Goal: Transaction & Acquisition: Subscribe to service/newsletter

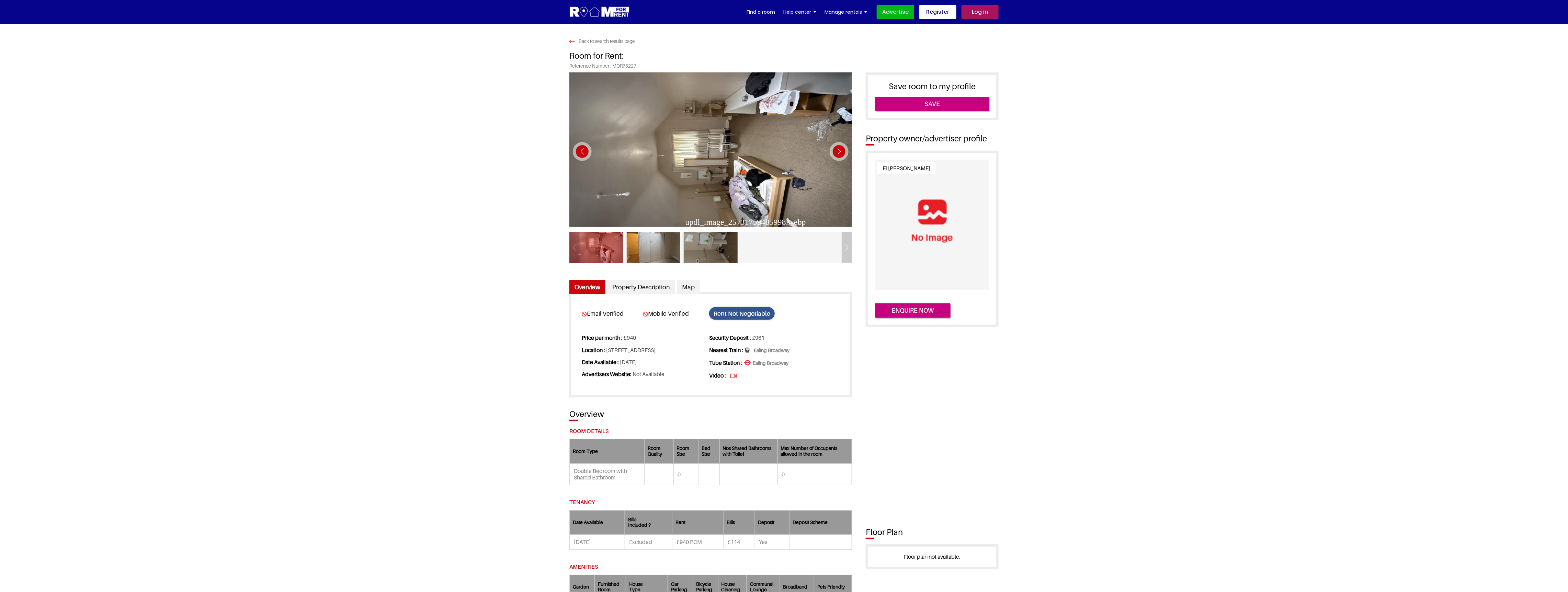
scroll to position [2, 0]
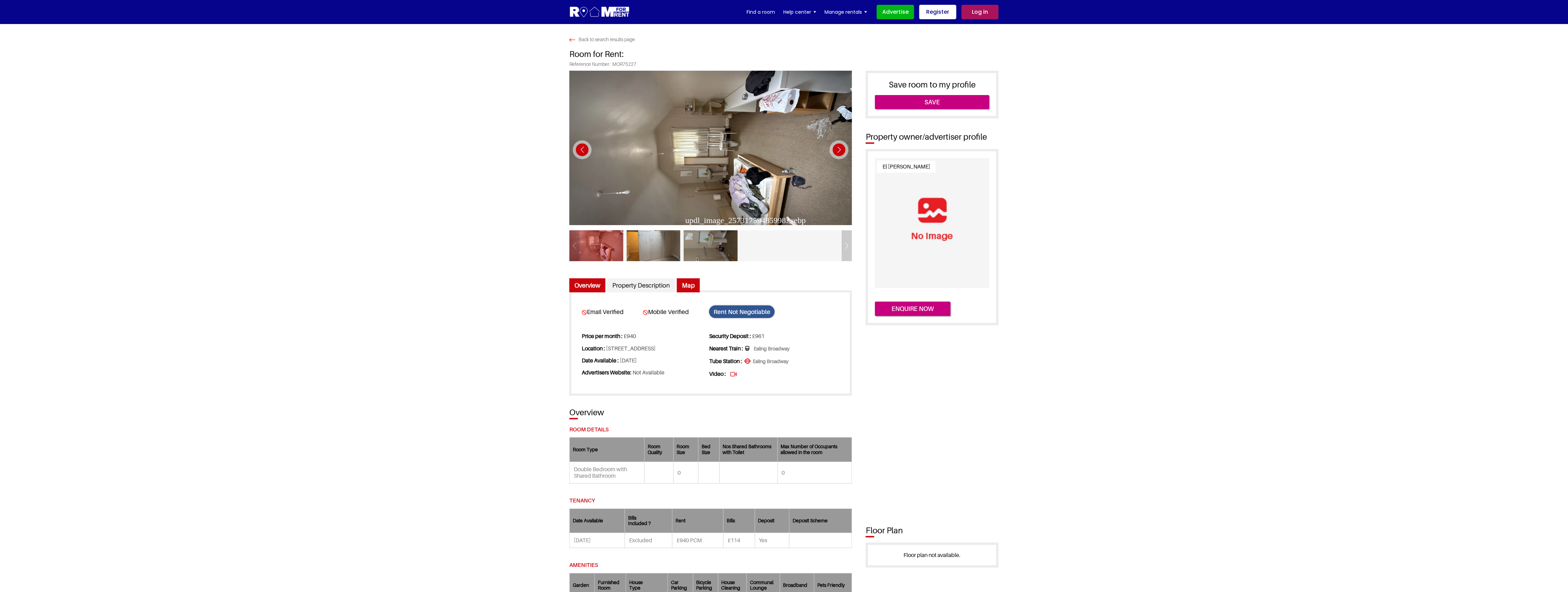
click at [689, 282] on link "Map" at bounding box center [688, 286] width 23 height 15
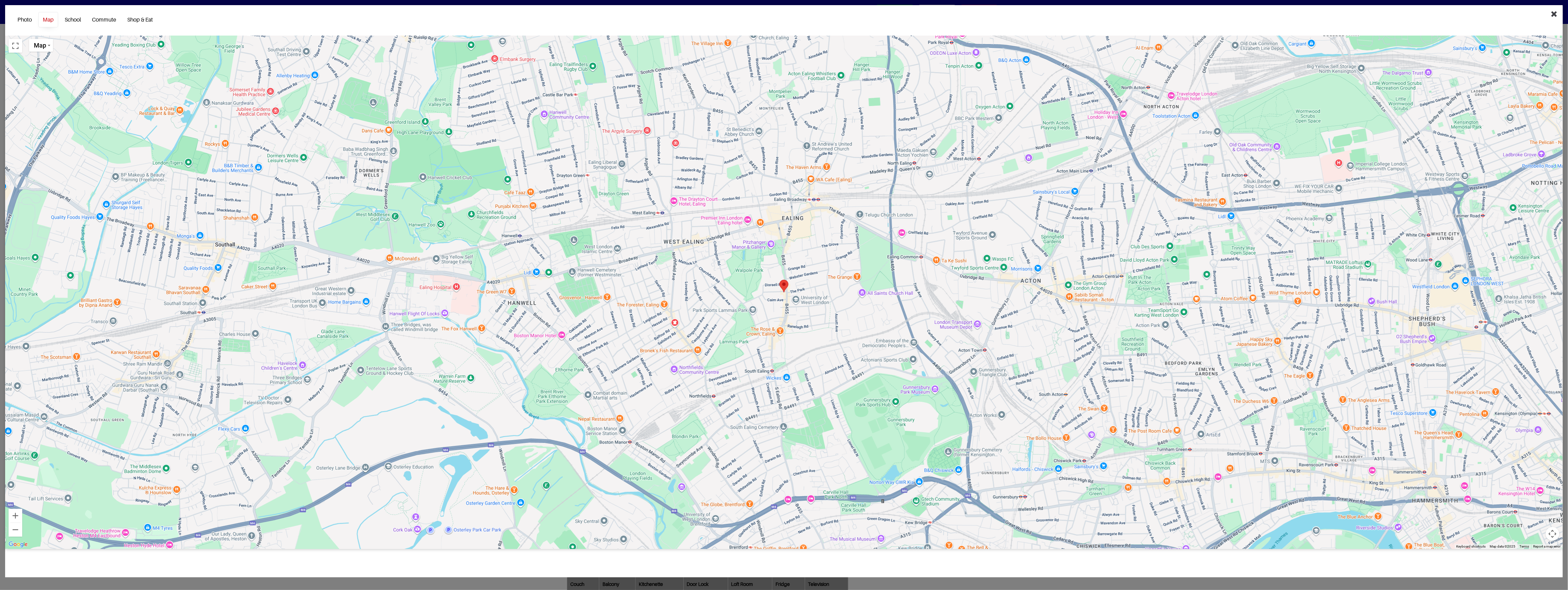
click at [1553, 14] on icon "Close" at bounding box center [1554, 13] width 7 height 8
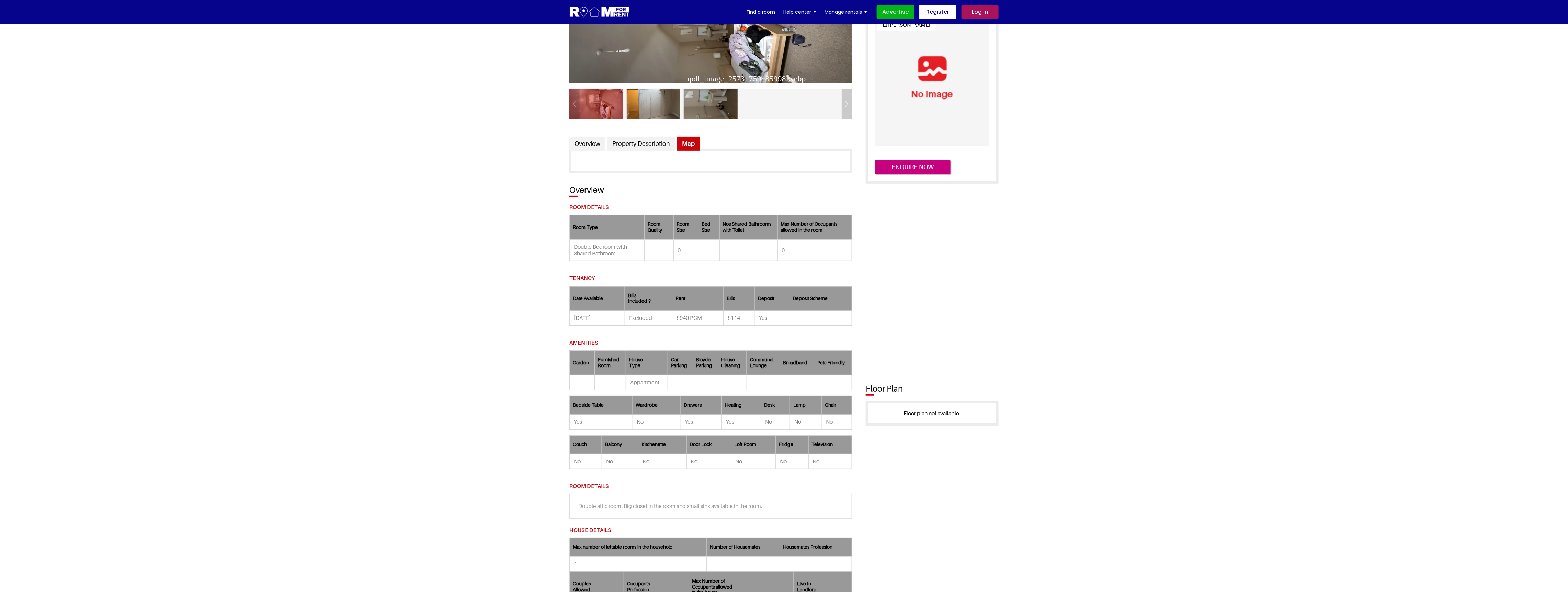
scroll to position [0, 0]
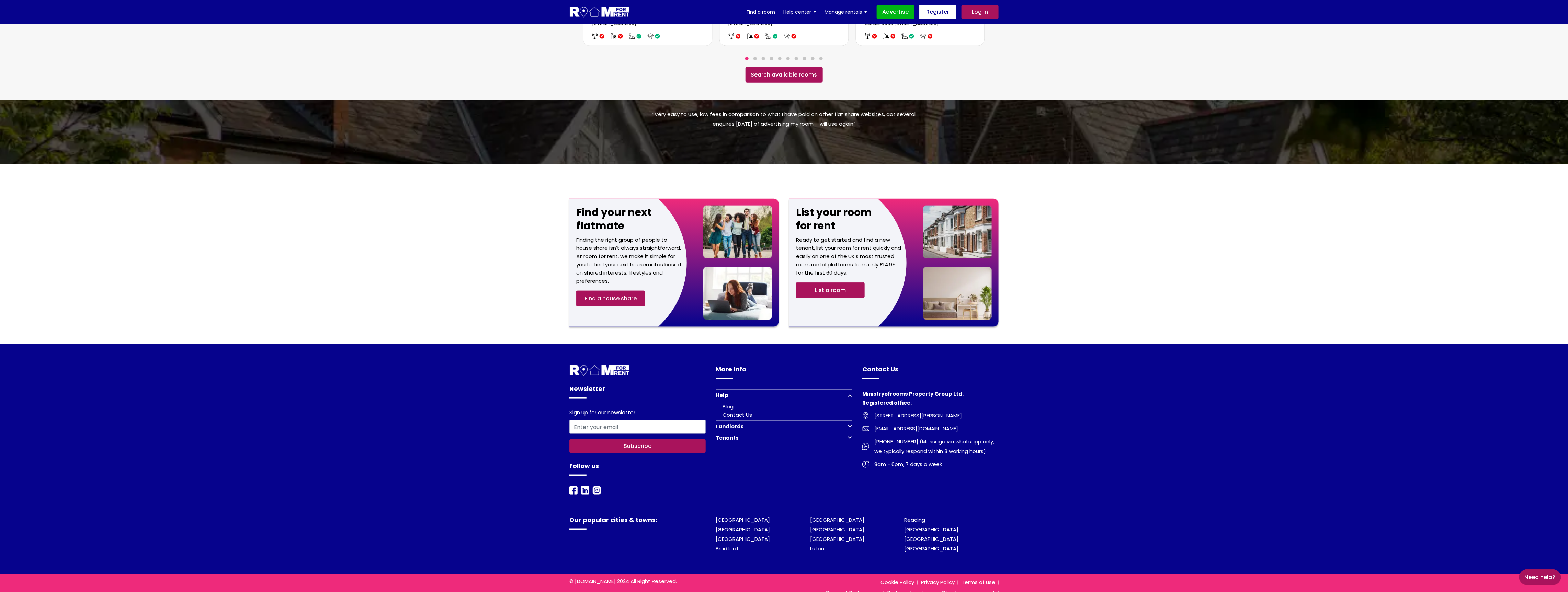
scroll to position [600, 0]
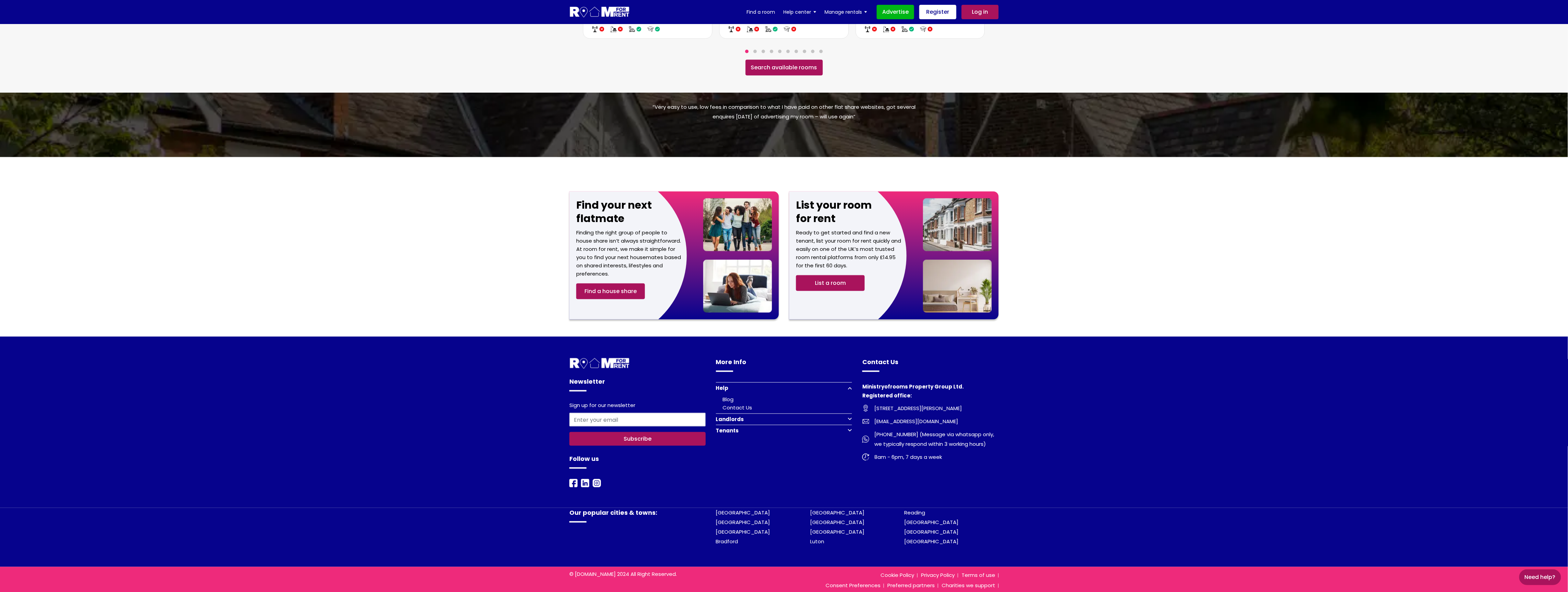
click at [848, 425] on button "Tenants" at bounding box center [784, 430] width 136 height 12
click at [768, 426] on link "Register to find a room" at bounding box center [753, 430] width 62 height 7
